Goal: Find contact information: Find contact information

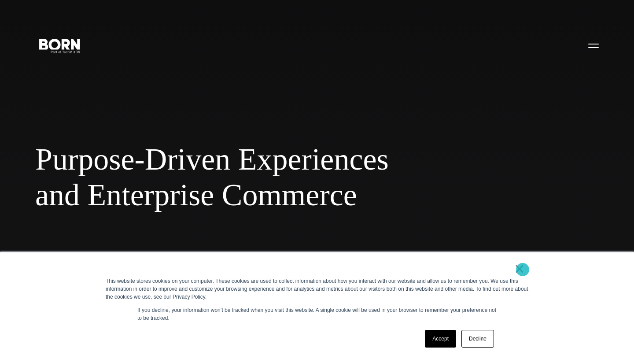
click at [522, 269] on link "×" at bounding box center [519, 268] width 11 height 8
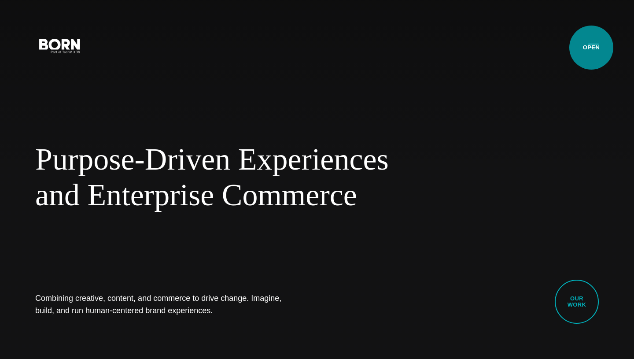
click at [591, 48] on button "Primary Menu" at bounding box center [593, 45] width 21 height 18
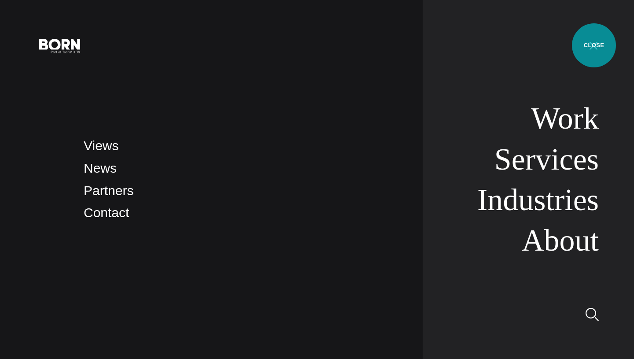
click at [593, 45] on button "Primary Menu" at bounding box center [593, 45] width 21 height 18
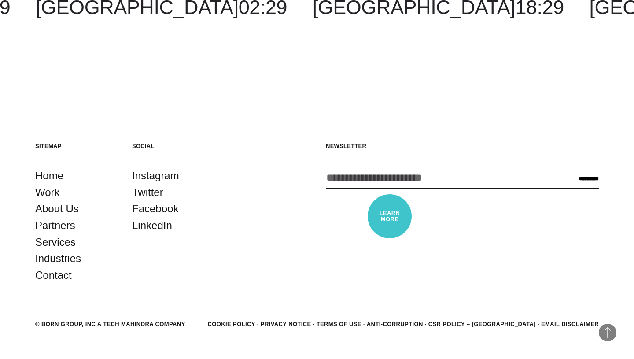
scroll to position [2571, 0]
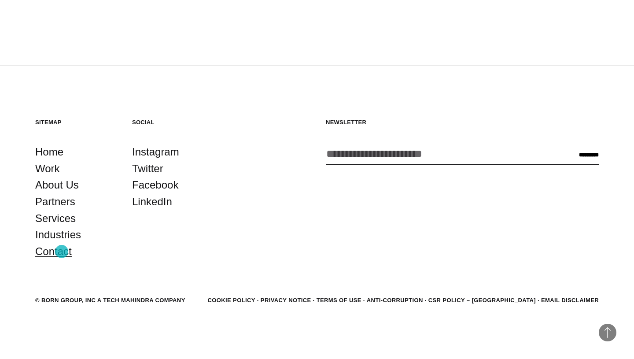
click at [62, 251] on link "Contact" at bounding box center [53, 251] width 37 height 17
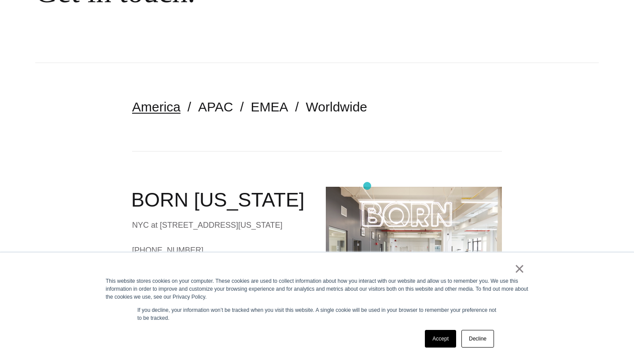
scroll to position [141, 0]
click at [260, 104] on link "EMEA" at bounding box center [269, 106] width 37 height 15
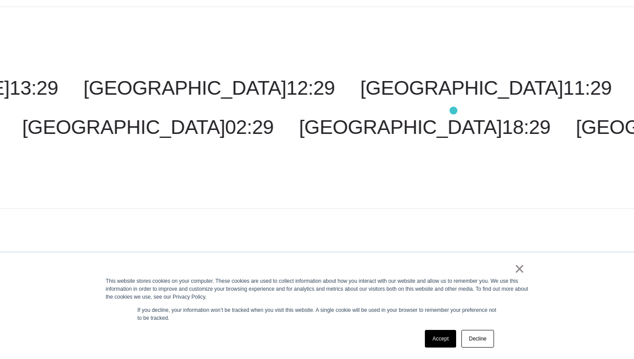
scroll to position [648, 0]
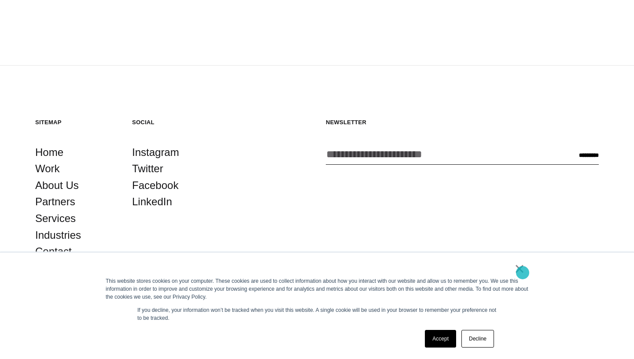
click at [522, 272] on link "×" at bounding box center [519, 268] width 11 height 8
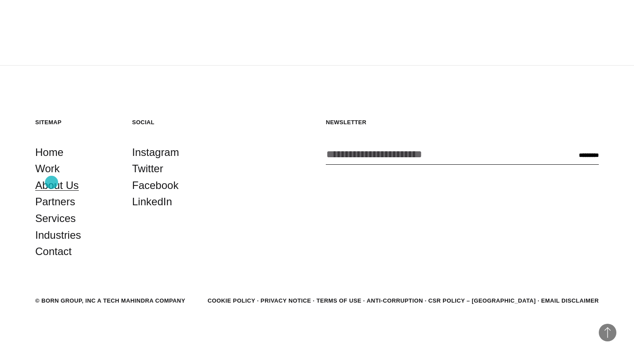
click at [51, 182] on link "About Us" at bounding box center [57, 185] width 44 height 17
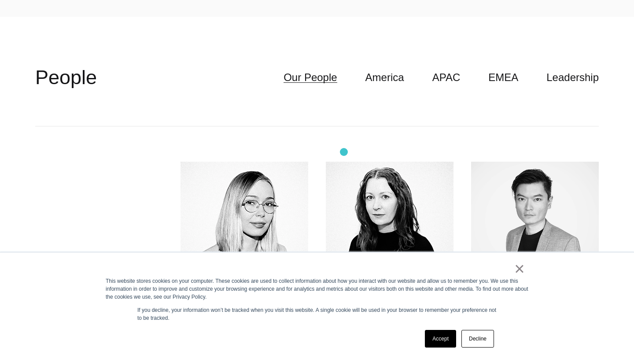
scroll to position [2410, 0]
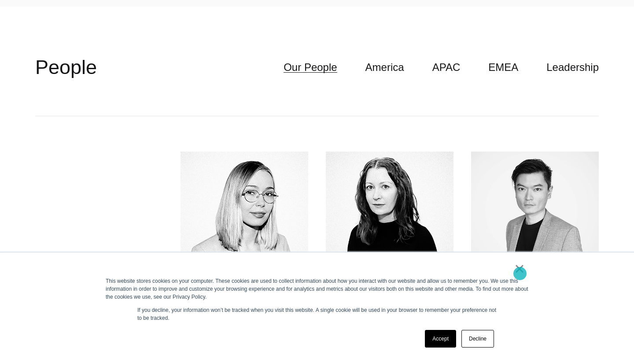
click at [520, 272] on link "×" at bounding box center [519, 268] width 11 height 8
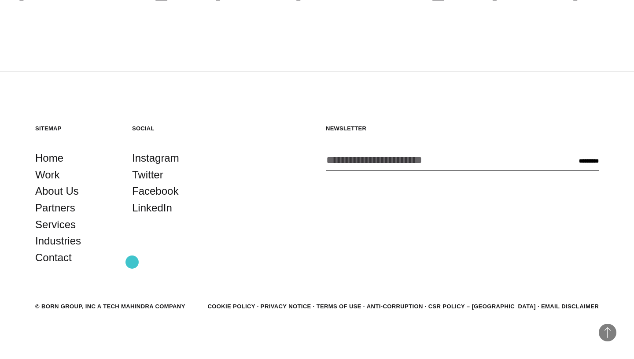
scroll to position [3101, 0]
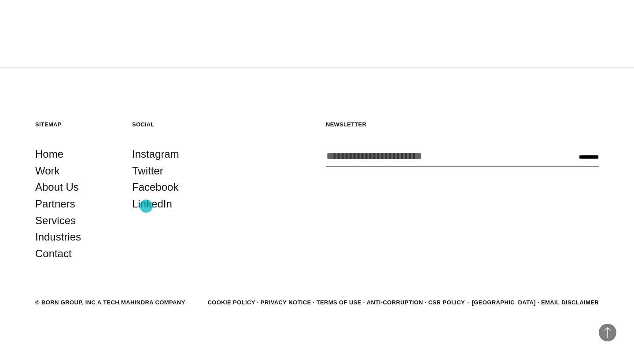
click at [146, 206] on link "LinkedIn" at bounding box center [152, 203] width 40 height 17
